Goal: Task Accomplishment & Management: Complete application form

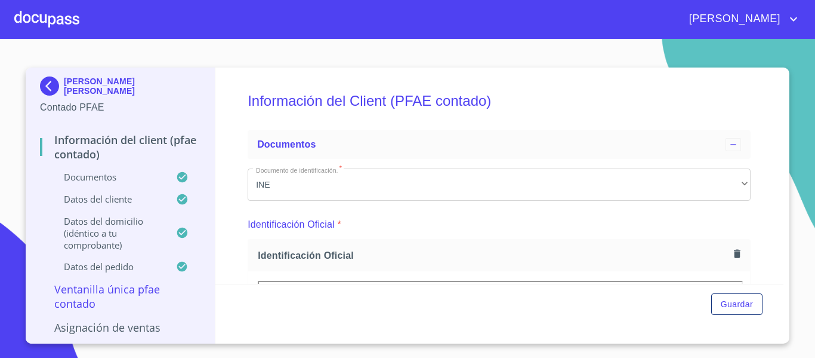
scroll to position [143, 0]
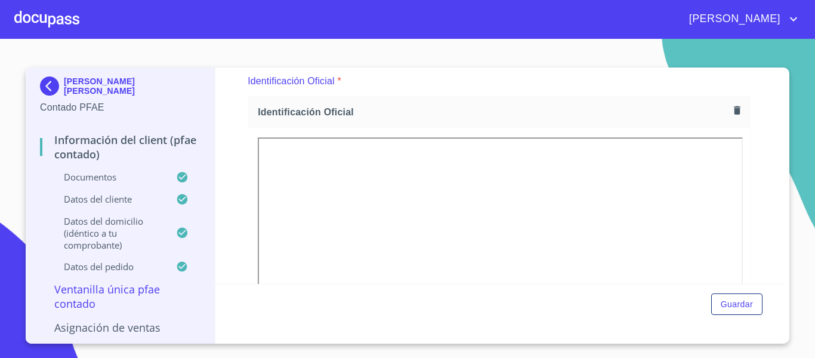
click at [52, 84] on img at bounding box center [52, 85] width 24 height 19
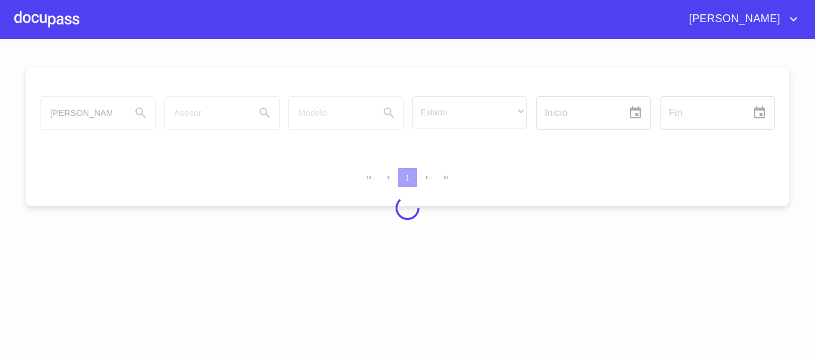
click at [105, 119] on div at bounding box center [407, 207] width 815 height 319
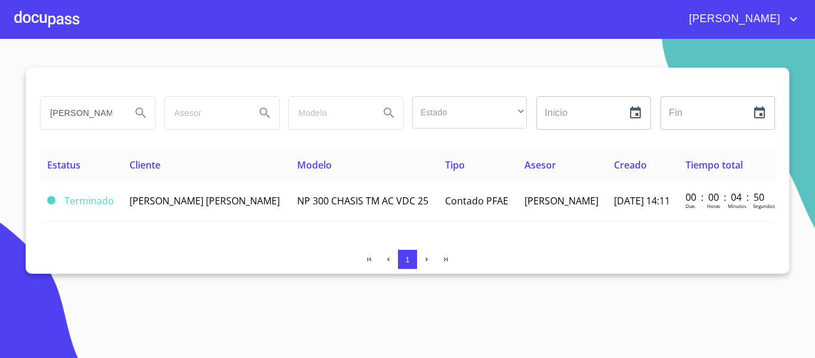
click at [105, 119] on input "[PERSON_NAME]" at bounding box center [81, 113] width 81 height 32
type input "j"
type input "[PERSON_NAME]"
click at [142, 110] on icon "Search" at bounding box center [140, 112] width 10 height 10
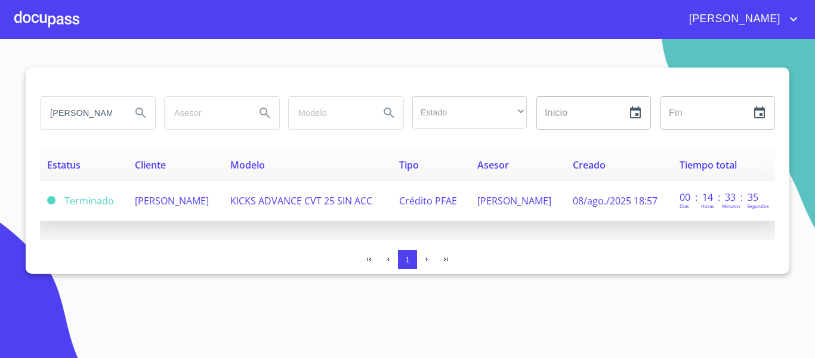
click at [194, 195] on span "[PERSON_NAME]" at bounding box center [172, 200] width 74 height 13
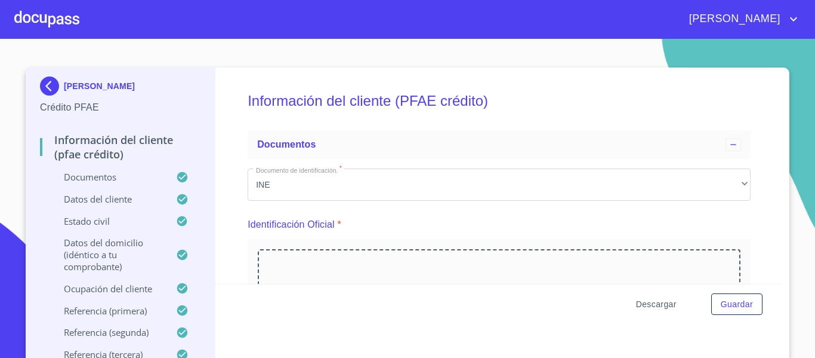
click at [643, 306] on span "Descargar" at bounding box center [656, 304] width 41 height 15
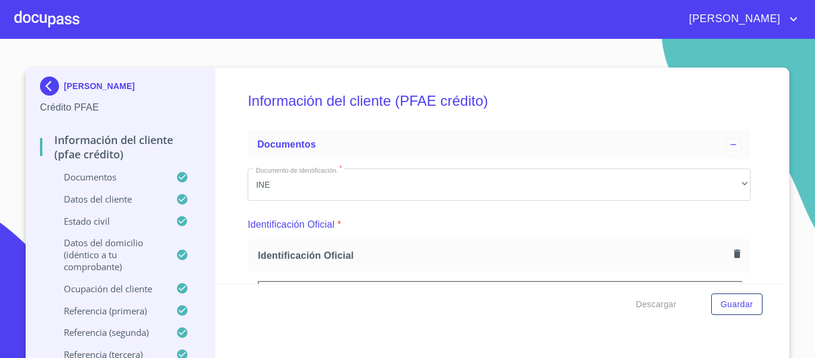
click at [42, 82] on img at bounding box center [52, 85] width 24 height 19
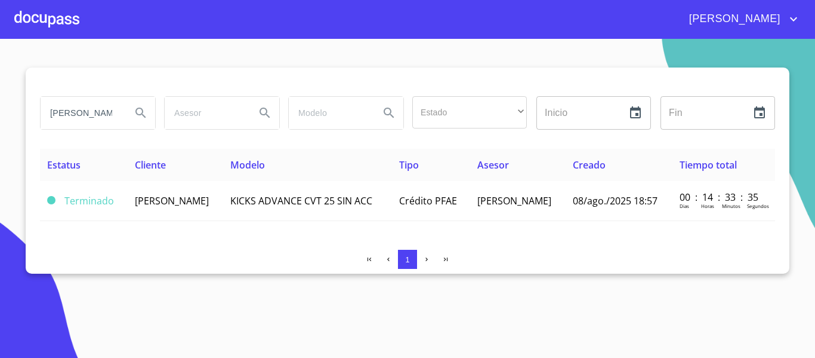
click at [101, 114] on input "[PERSON_NAME]" at bounding box center [81, 113] width 81 height 32
type input "r"
type input "[PERSON_NAME] [PERSON_NAME]"
click at [135, 110] on icon "Search" at bounding box center [141, 113] width 14 height 14
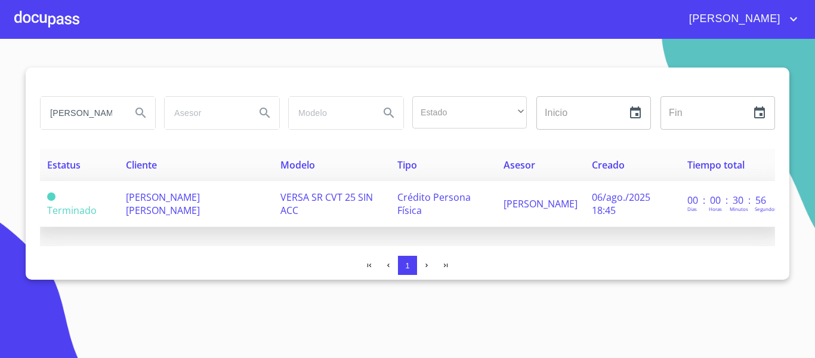
click at [471, 196] on span "Crédito Persona Física" at bounding box center [434, 203] width 73 height 26
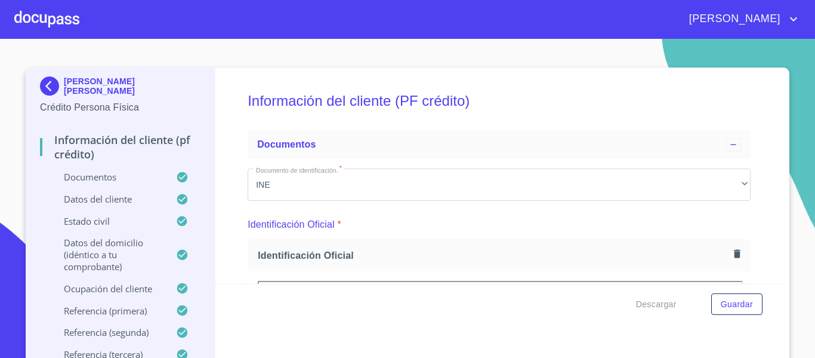
click at [770, 276] on div "Información del cliente (PF crédito) Documentos Documento de identificación.   …" at bounding box center [499, 175] width 569 height 216
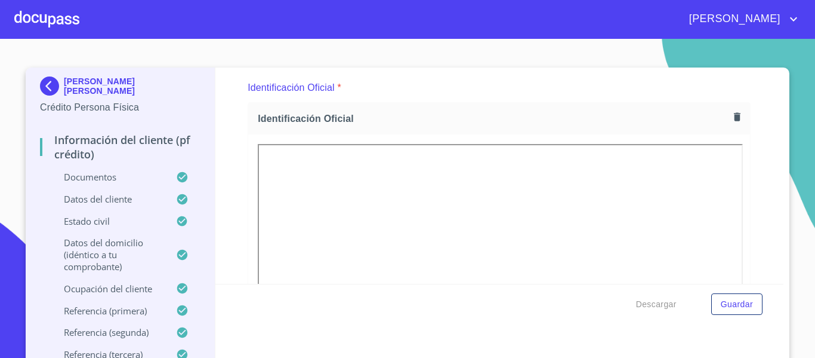
scroll to position [161, 0]
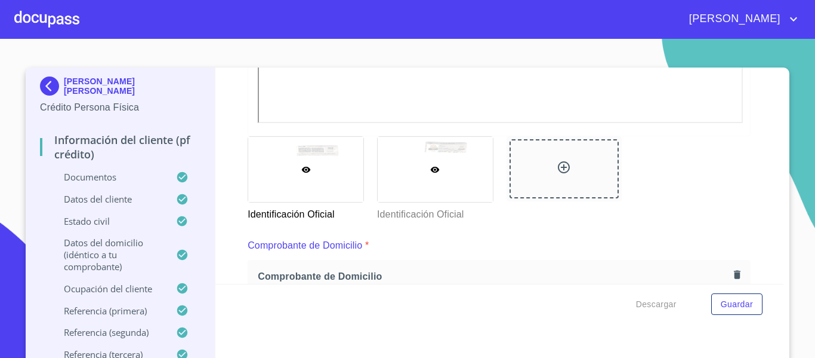
click at [445, 173] on div at bounding box center [435, 169] width 115 height 65
